Goal: Check status

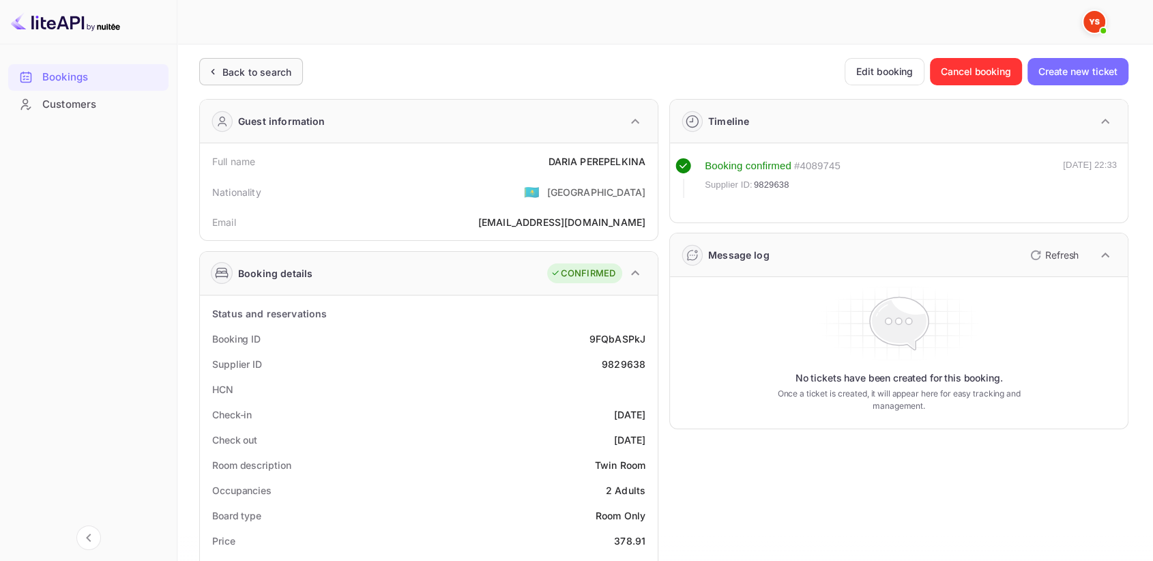
click at [224, 59] on div "Back to search" at bounding box center [251, 71] width 104 height 27
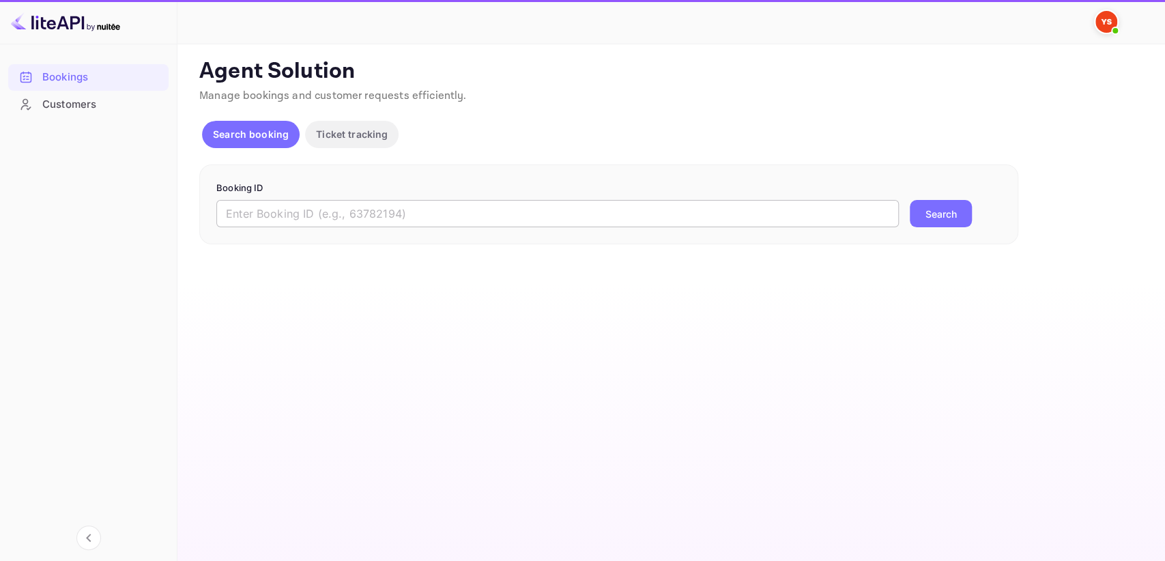
click at [302, 206] on input "text" at bounding box center [557, 213] width 682 height 27
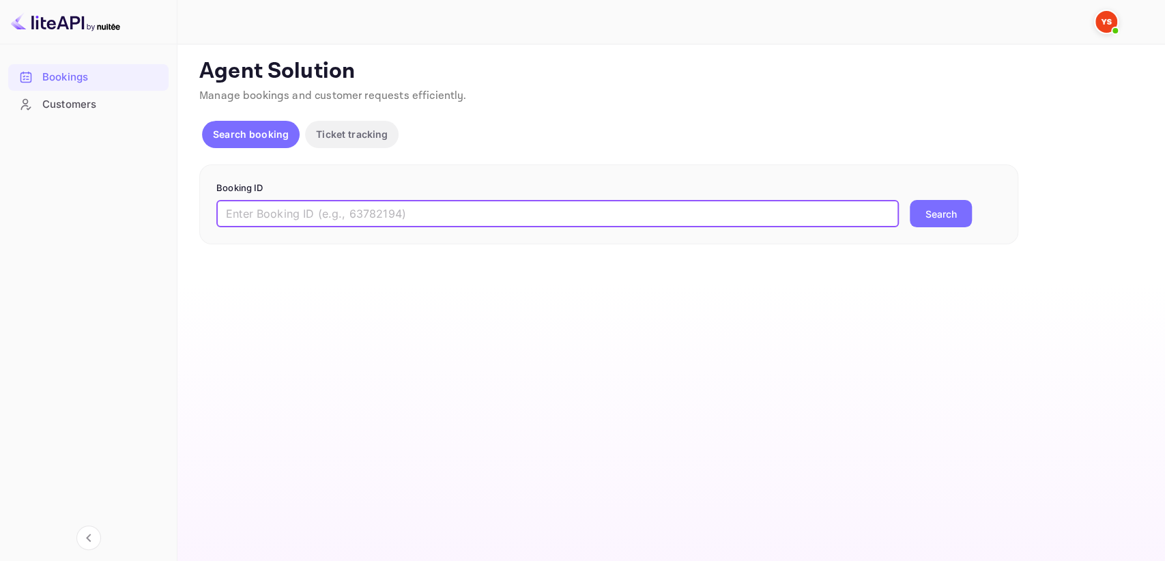
paste input "9550248"
type input "9550248"
click at [920, 201] on button "Search" at bounding box center [940, 213] width 62 height 27
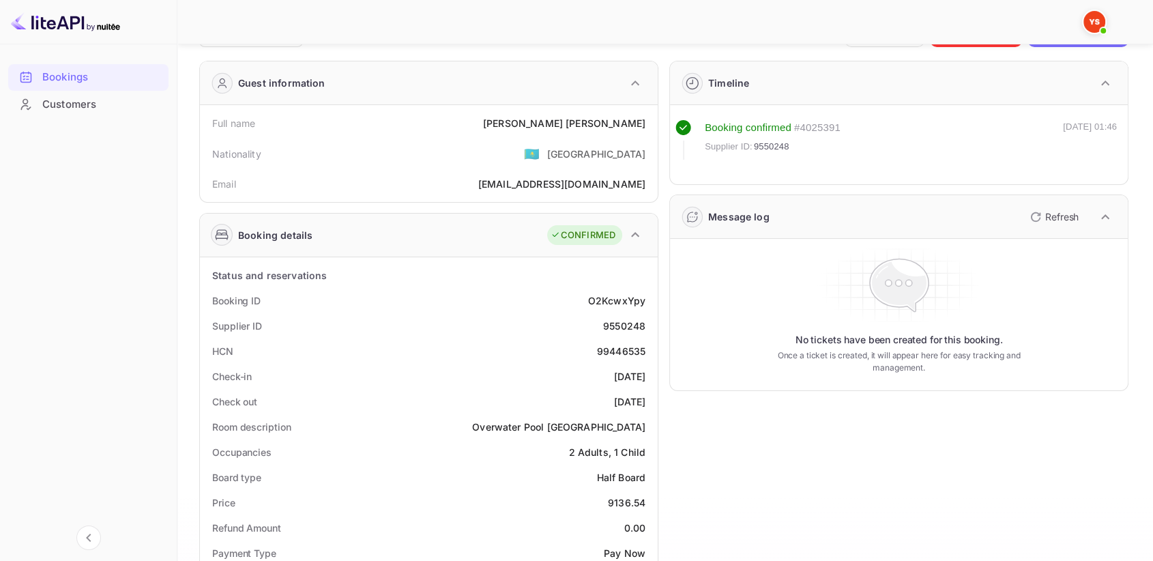
scroll to position [76, 0]
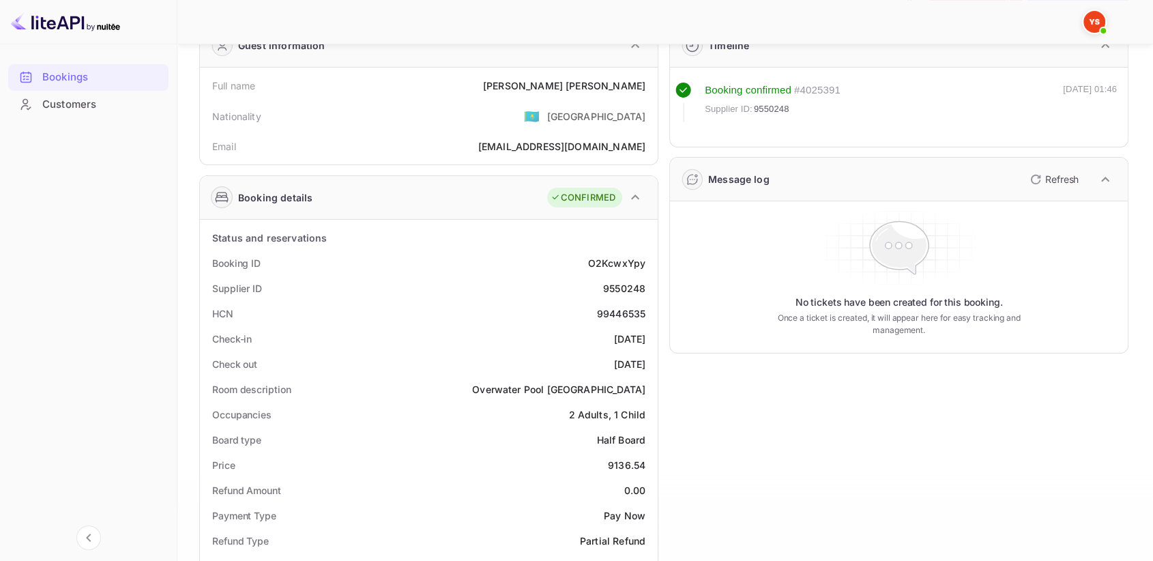
click at [632, 285] on div "9550248" at bounding box center [624, 288] width 42 height 14
copy div "9550248"
drag, startPoint x: 543, startPoint y: 84, endPoint x: 649, endPoint y: 77, distance: 106.6
click at [649, 77] on div "Full name [PERSON_NAME]" at bounding box center [428, 85] width 447 height 25
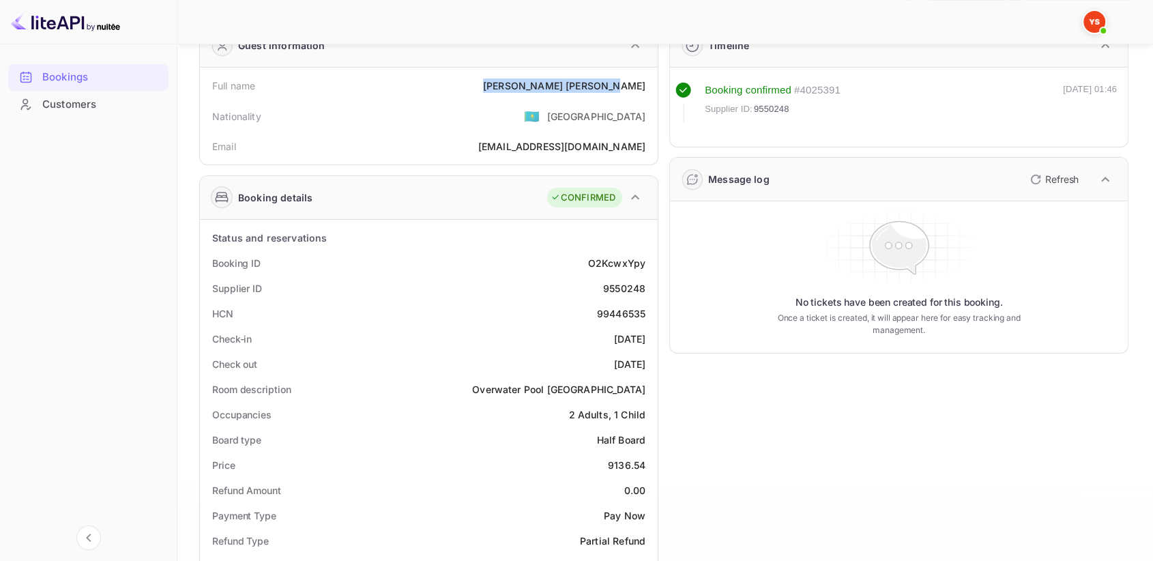
copy div "[PERSON_NAME]"
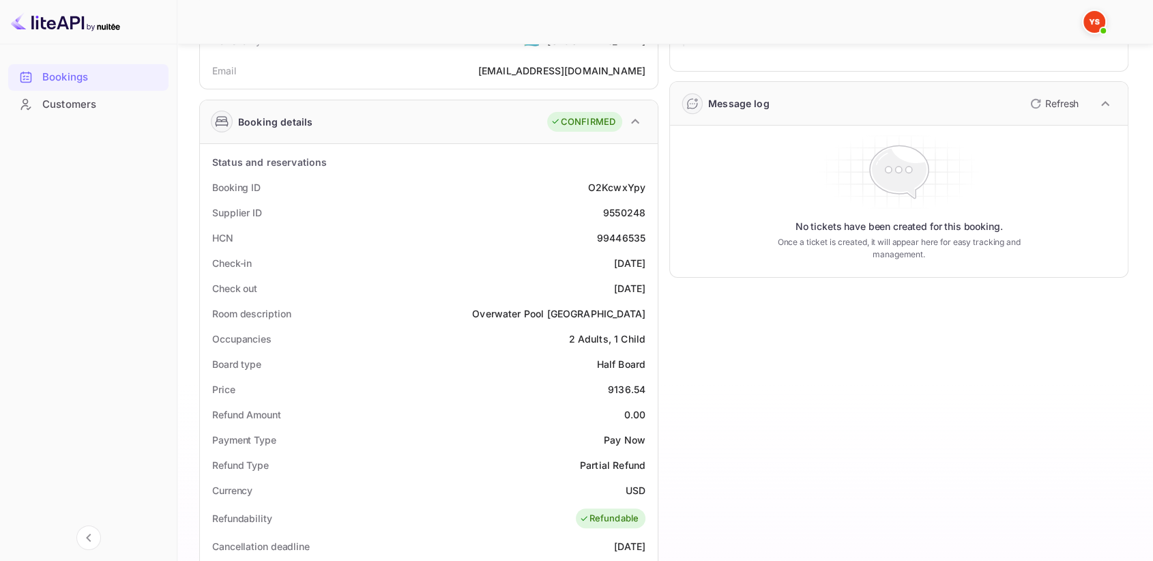
scroll to position [227, 0]
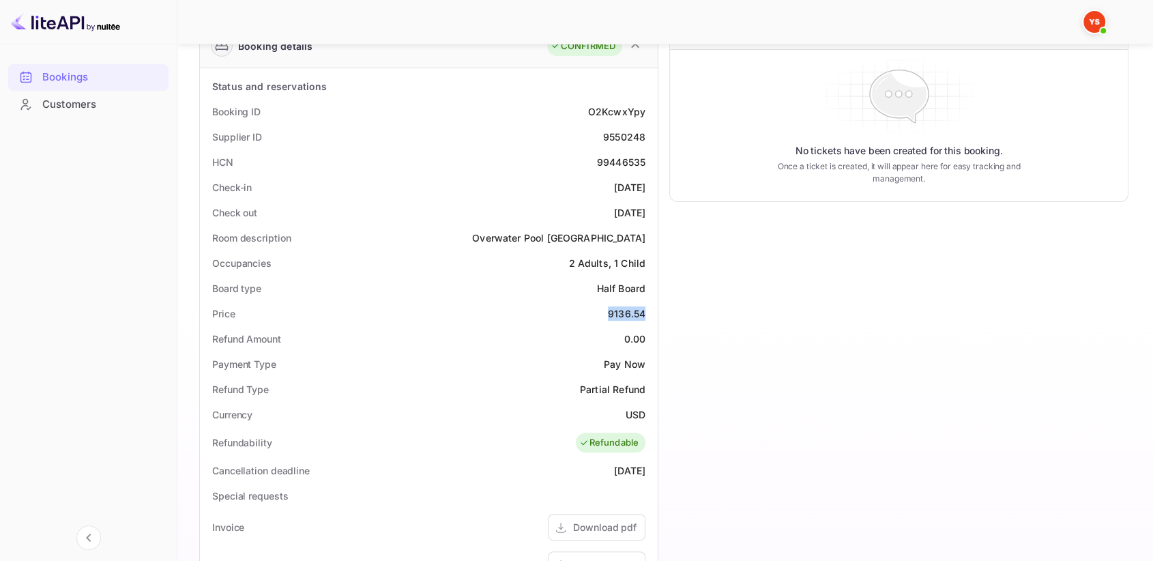
drag, startPoint x: 604, startPoint y: 310, endPoint x: 645, endPoint y: 308, distance: 41.0
click at [645, 308] on div "Price 9136.54" at bounding box center [428, 313] width 447 height 25
copy div "9136.54"
